Goal: Navigation & Orientation: Find specific page/section

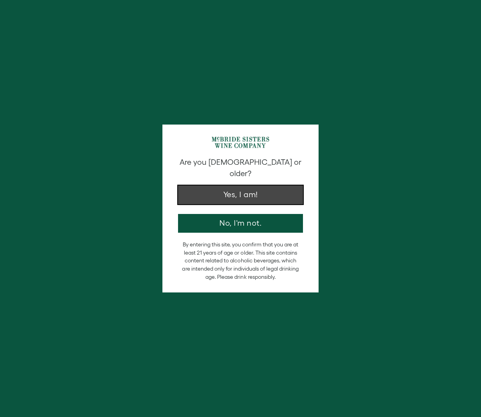
click at [252, 189] on button "Yes, I am!" at bounding box center [240, 195] width 125 height 19
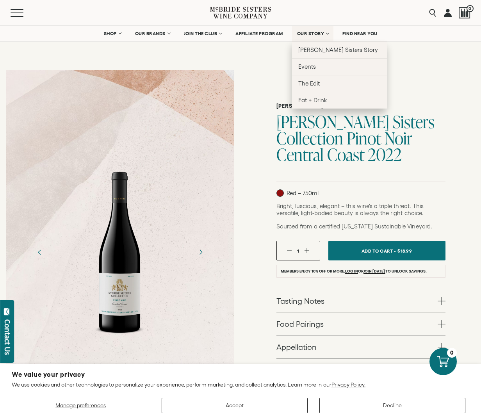
click at [313, 34] on span "OUR STORY" at bounding box center [310, 33] width 27 height 5
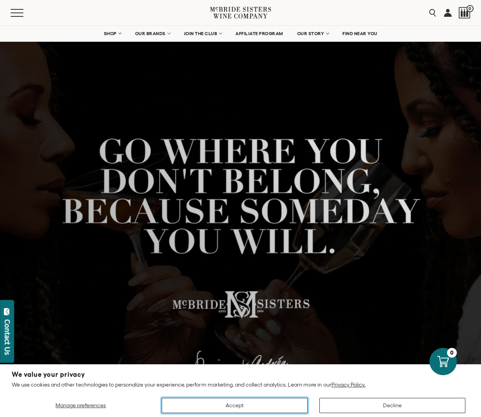
click at [251, 402] on button "Accept" at bounding box center [235, 405] width 146 height 15
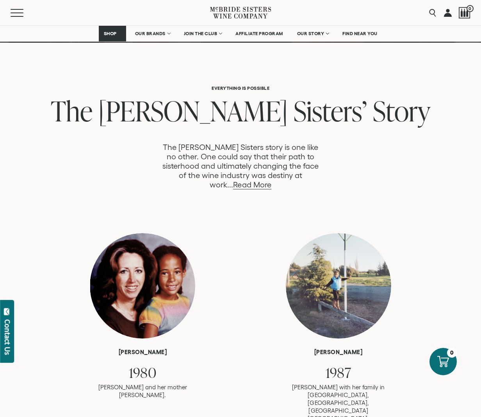
scroll to position [359, 0]
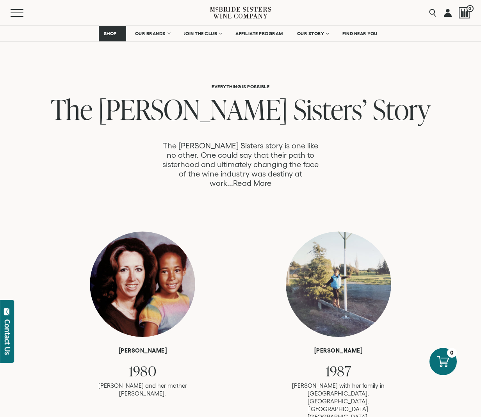
click at [271, 179] on link "Read More" at bounding box center [252, 183] width 38 height 9
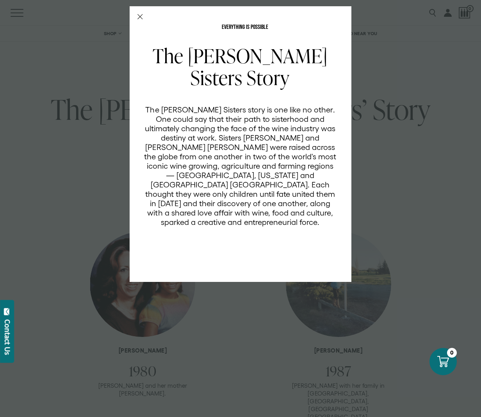
scroll to position [0, 0]
click at [402, 223] on div "EVERYTHING IS POSSIBLE The McBride Sisters Story The McBride Sisters story is o…" at bounding box center [240, 208] width 481 height 417
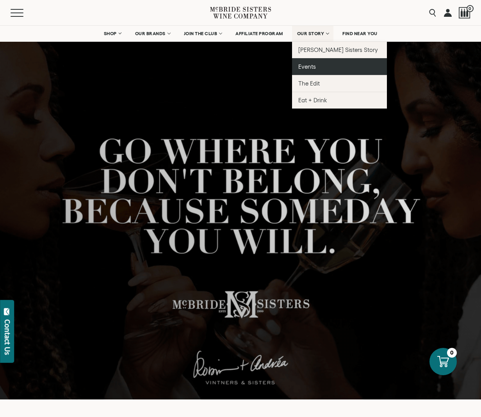
click at [312, 64] on span "Events" at bounding box center [307, 66] width 18 height 7
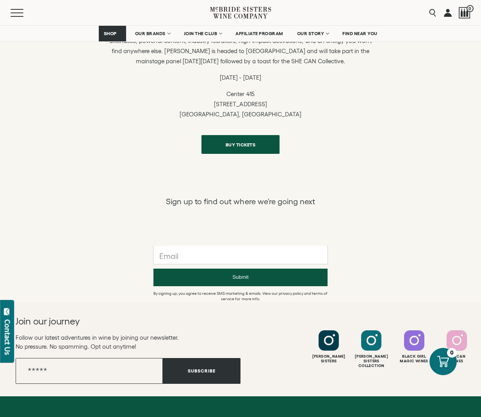
scroll to position [450, 0]
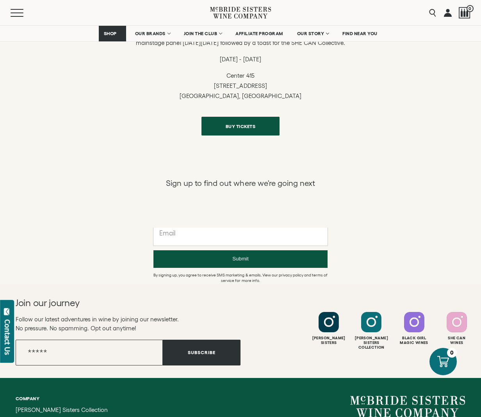
click at [267, 239] on input "text" at bounding box center [241, 237] width 174 height 18
click at [114, 355] on input "Email" at bounding box center [89, 353] width 147 height 26
type input "**********"
click at [201, 355] on button "Subscribe" at bounding box center [202, 353] width 78 height 26
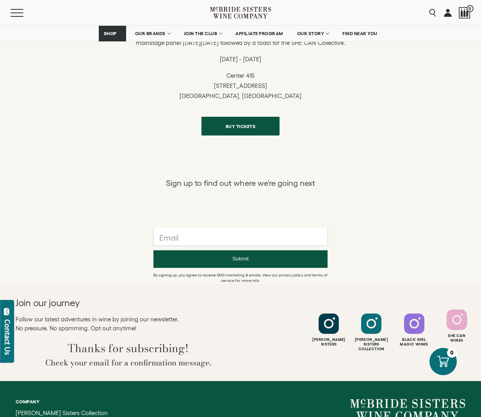
click at [456, 330] on div at bounding box center [457, 320] width 20 height 20
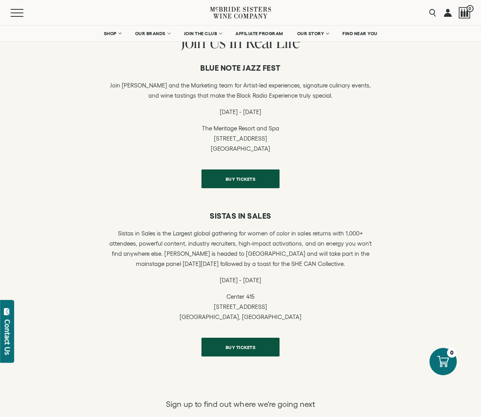
scroll to position [0, 0]
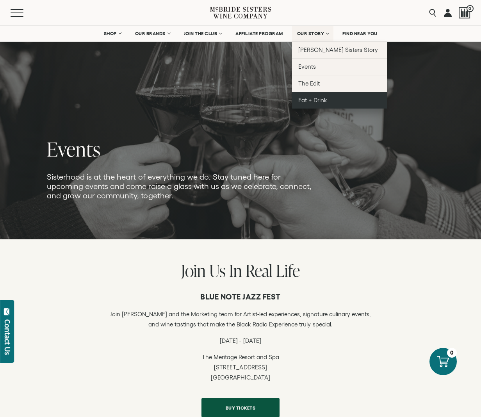
click at [313, 98] on span "Eat + Drink" at bounding box center [312, 100] width 29 height 7
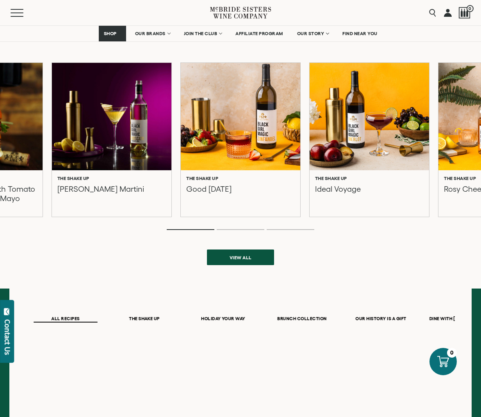
scroll to position [272, 0]
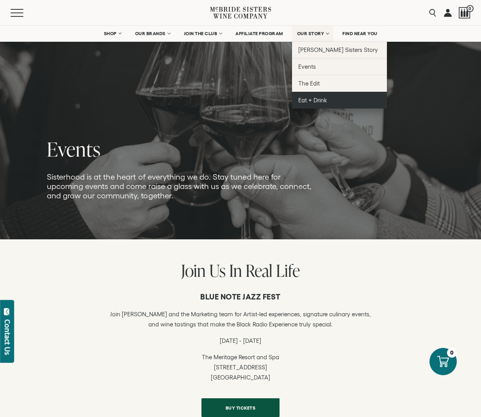
click at [323, 100] on span "Eat + Drink" at bounding box center [312, 100] width 29 height 7
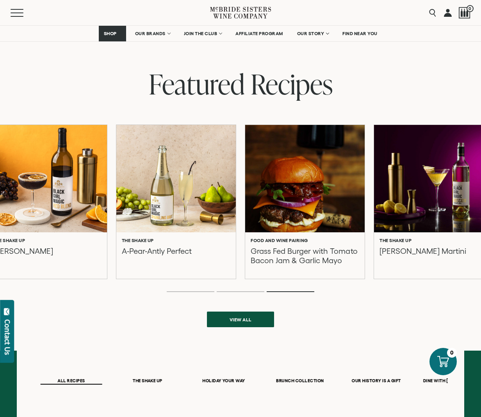
scroll to position [180, 0]
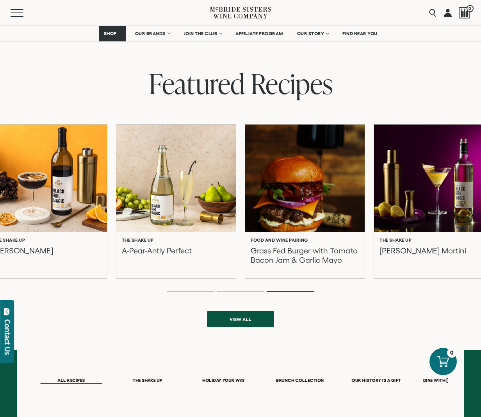
click at [420, 248] on p "[PERSON_NAME] Martini" at bounding box center [423, 255] width 87 height 19
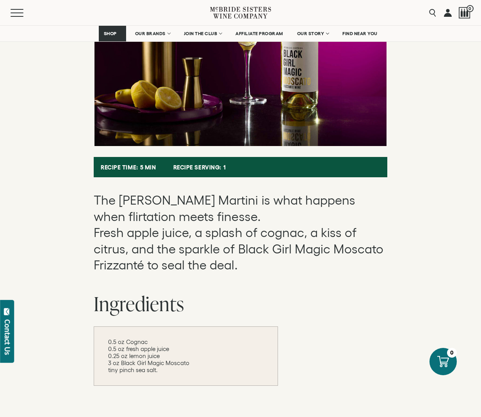
scroll to position [239, 0]
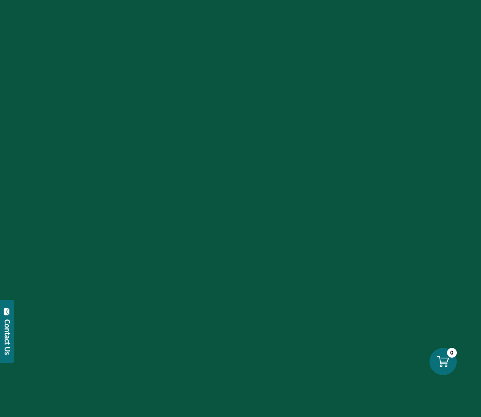
scroll to position [180, 0]
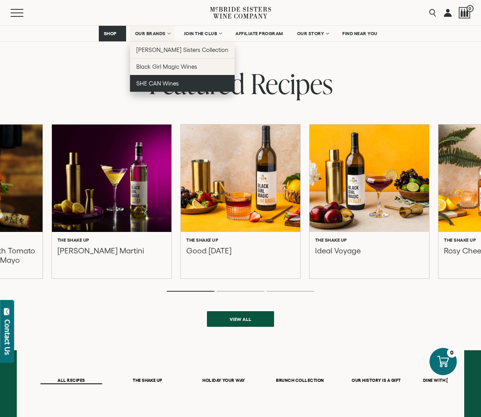
click at [158, 84] on span "SHE CAN Wines" at bounding box center [157, 83] width 43 height 7
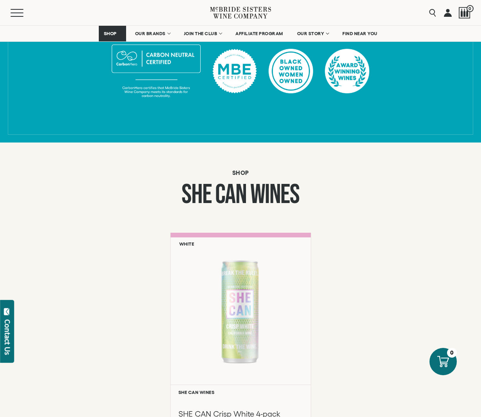
scroll to position [338, 0]
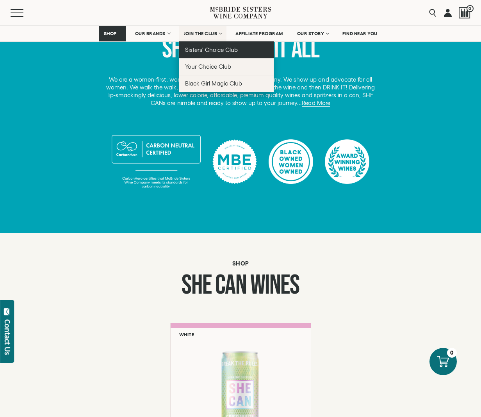
click at [218, 47] on span "Sisters' Choice Club" at bounding box center [211, 49] width 53 height 7
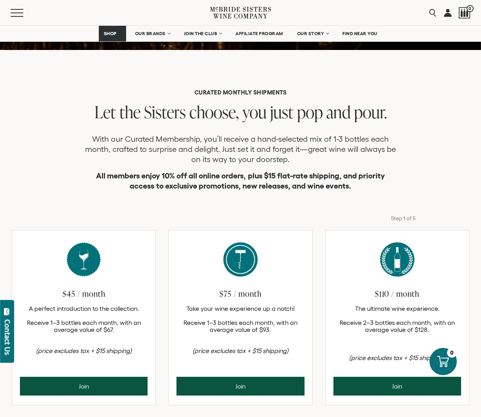
scroll to position [157, 0]
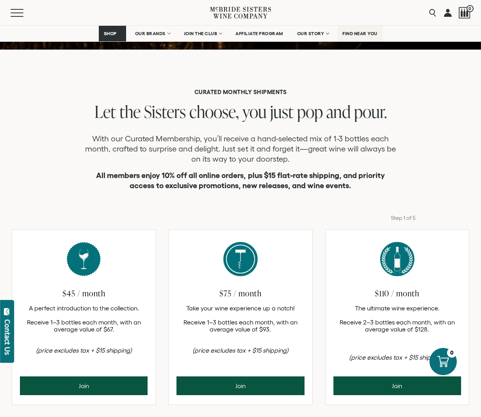
click at [356, 29] on link "FIND NEAR YOU" at bounding box center [360, 34] width 45 height 16
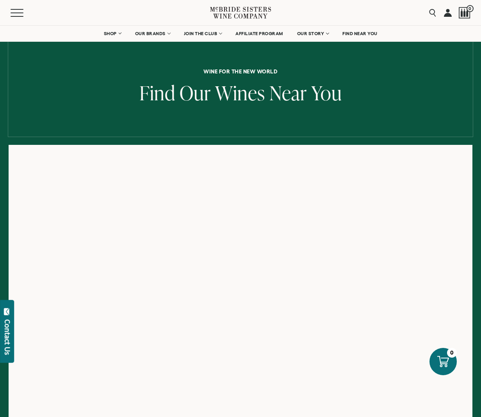
scroll to position [36, 0]
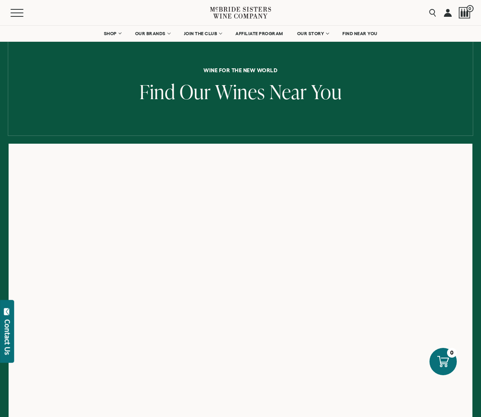
click at [330, 90] on span "You" at bounding box center [326, 91] width 31 height 27
